Goal: Task Accomplishment & Management: Complete application form

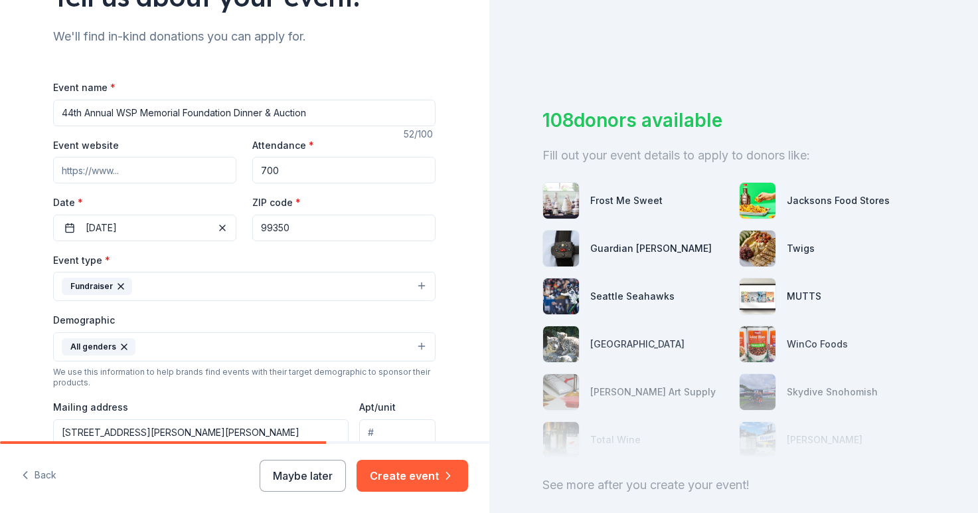
scroll to position [118, 0]
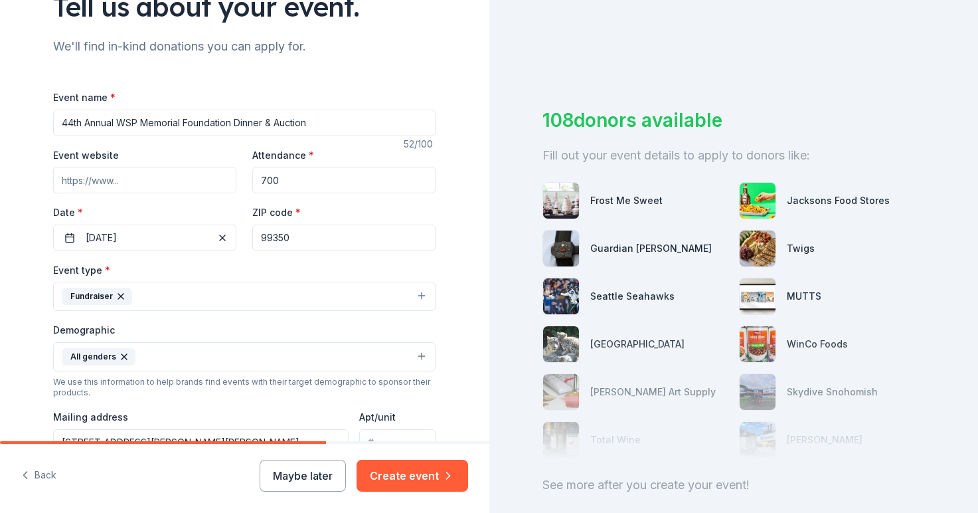
type textarea "Our annual dinner and auction honors our 33 fallen officers from the [US_STATE]…"
click at [155, 179] on input "Event website" at bounding box center [144, 180] width 183 height 27
paste input "[URL][DOMAIN_NAME]"
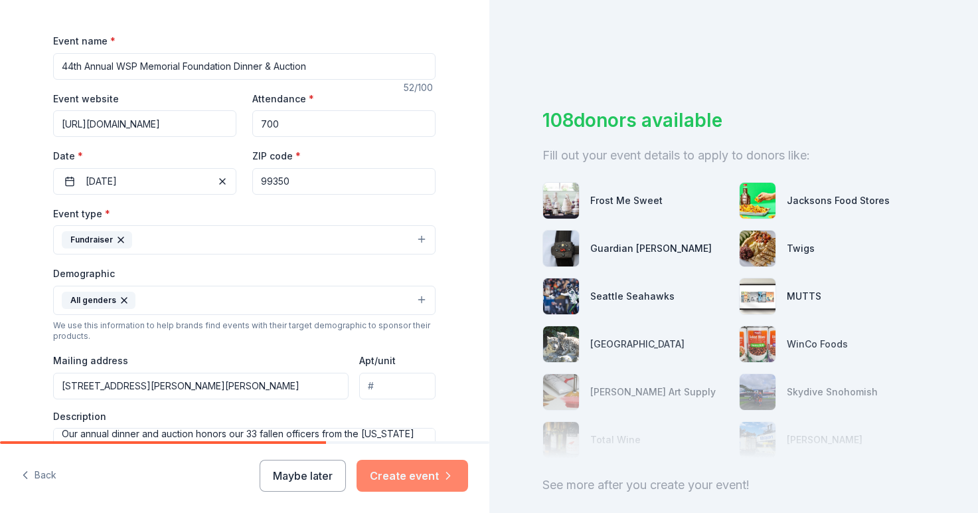
scroll to position [176, 0]
type input "[URL][DOMAIN_NAME]"
click at [399, 474] on button "Create event" at bounding box center [413, 476] width 112 height 32
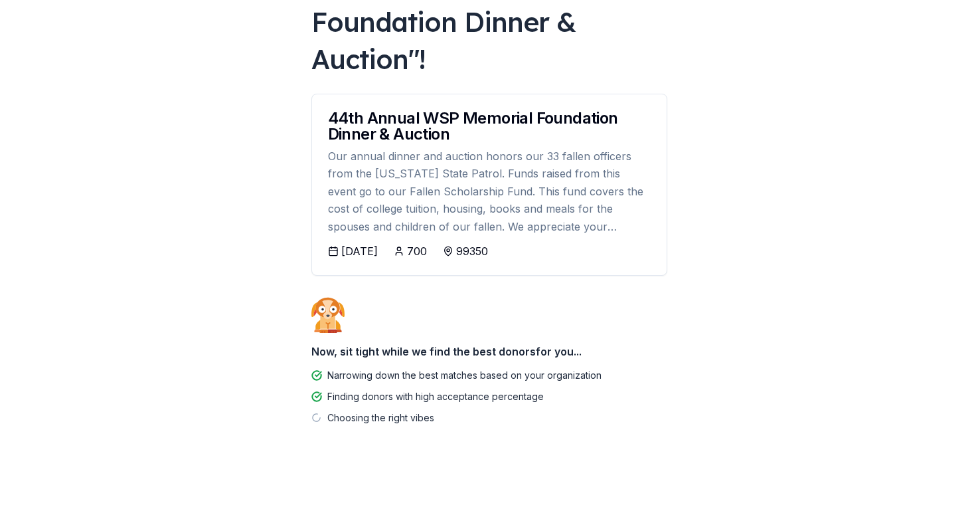
scroll to position [155, 0]
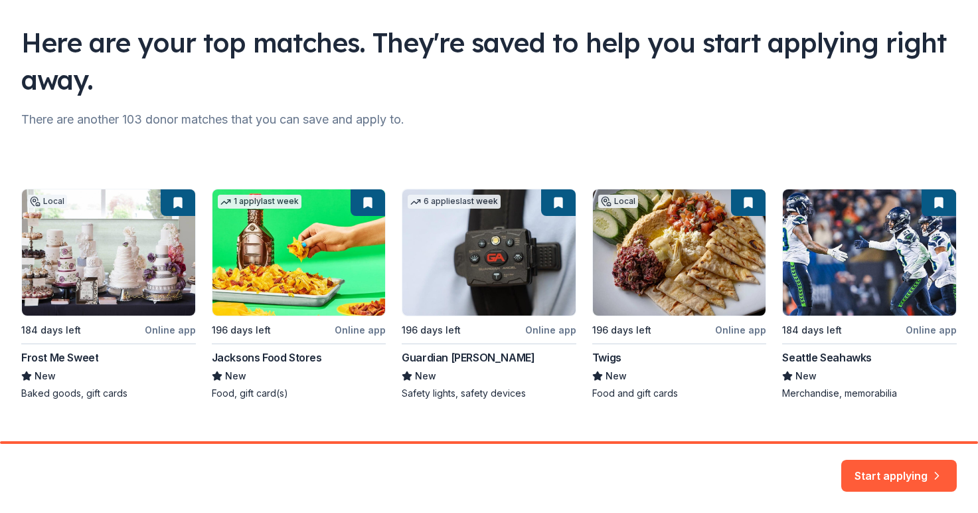
scroll to position [90, 0]
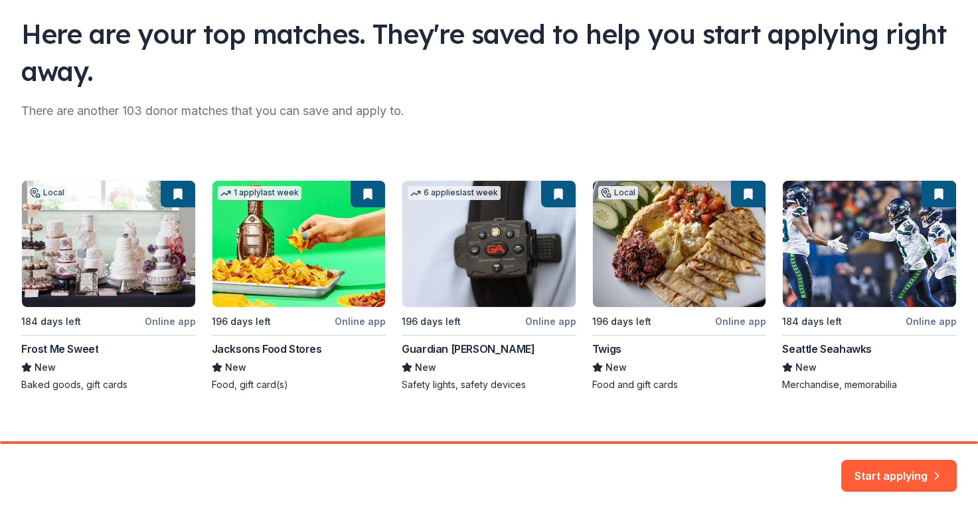
click at [445, 347] on div "Local 184 days left Online app Frost Me Sweet New Baked goods, gift cards 1 app…" at bounding box center [489, 285] width 936 height 211
click at [491, 296] on div "Local 184 days left Online app Frost Me Sweet New Baked goods, gift cards 1 app…" at bounding box center [489, 285] width 936 height 211
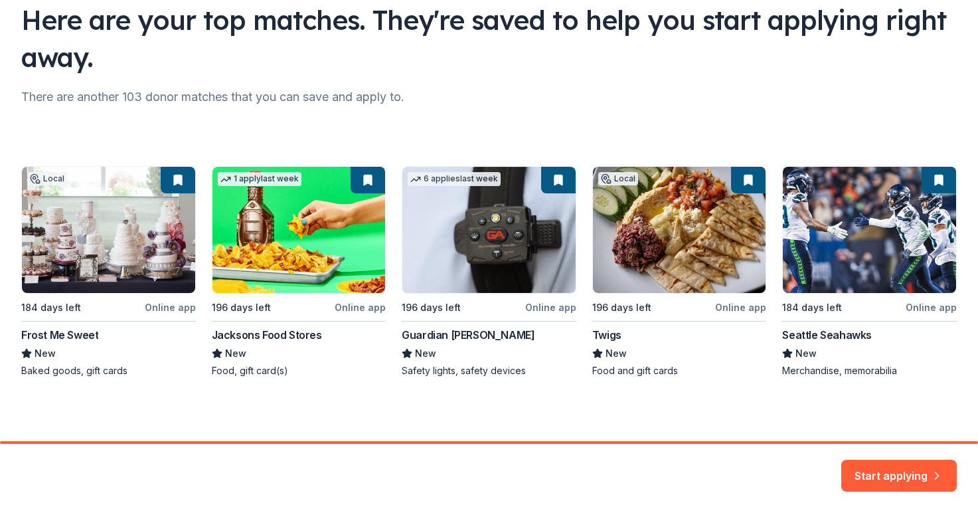
scroll to position [0, 0]
click at [888, 464] on button "Start applying" at bounding box center [900, 468] width 116 height 32
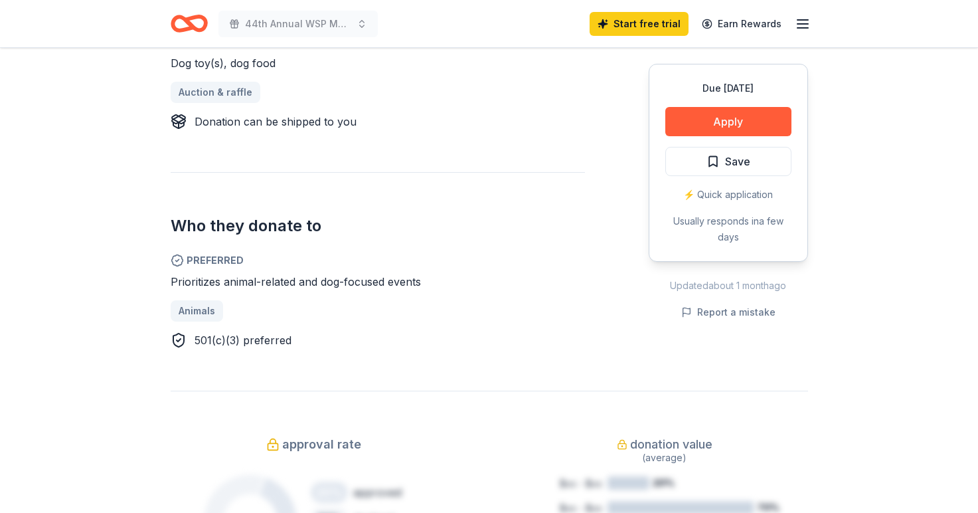
scroll to position [538, 0]
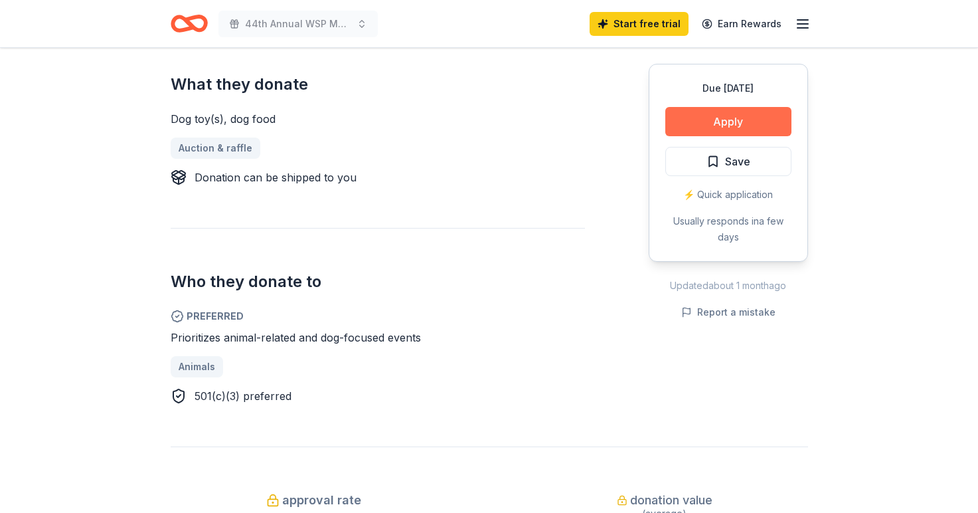
click at [747, 109] on button "Apply" at bounding box center [729, 121] width 126 height 29
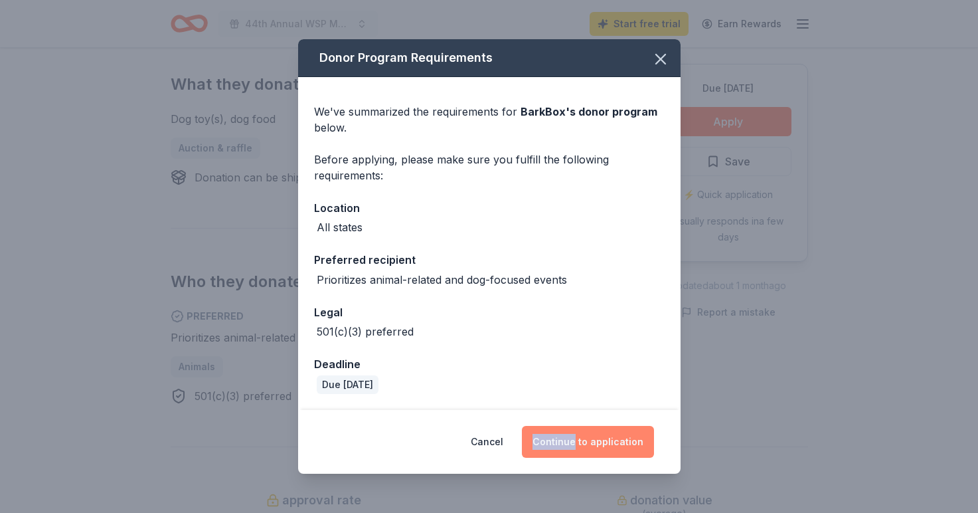
click at [589, 438] on button "Continue to application" at bounding box center [588, 442] width 132 height 32
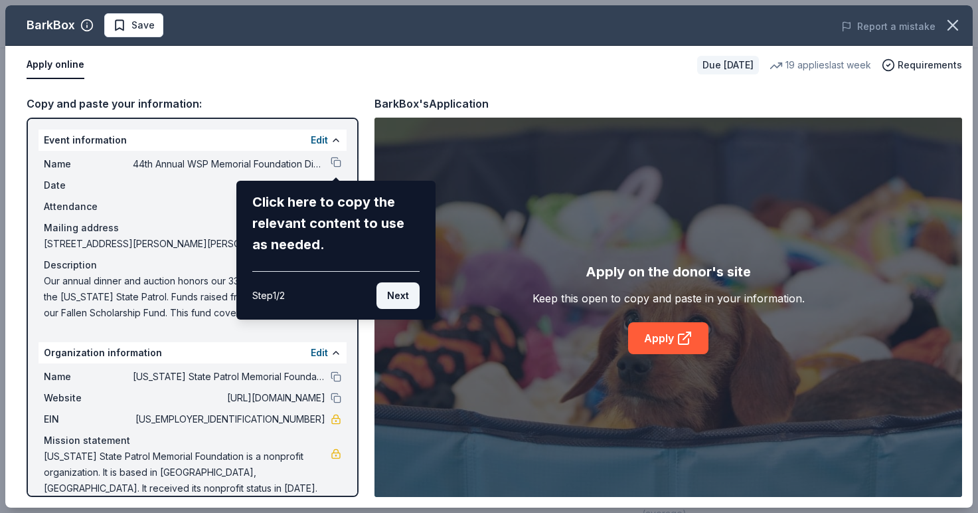
click at [395, 292] on button "Next" at bounding box center [398, 295] width 43 height 27
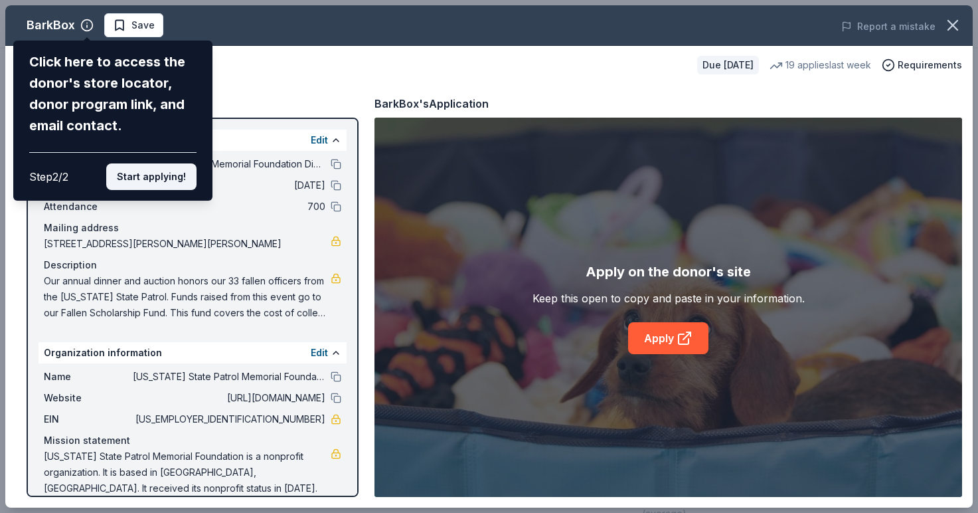
click at [163, 163] on button "Start applying!" at bounding box center [151, 176] width 90 height 27
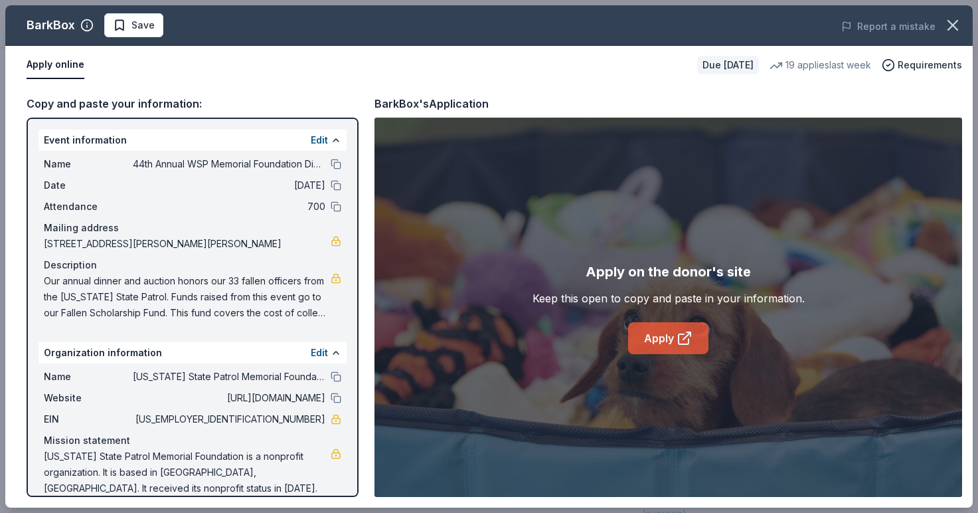
click at [679, 338] on icon at bounding box center [685, 338] width 16 height 16
